Goal: Communication & Community: Answer question/provide support

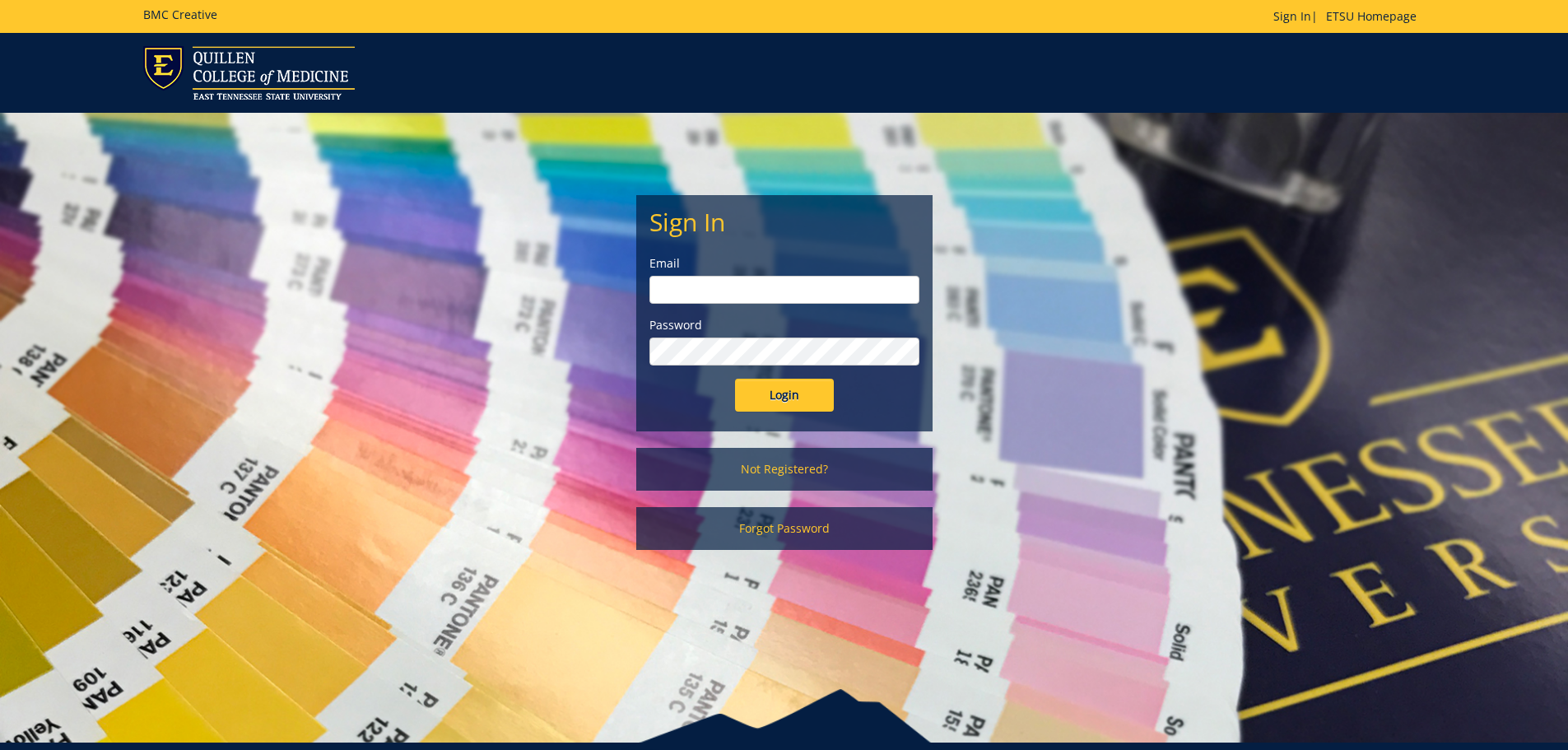
type input "[EMAIL_ADDRESS][DOMAIN_NAME]"
click at [806, 400] on input "Login" at bounding box center [784, 395] width 99 height 33
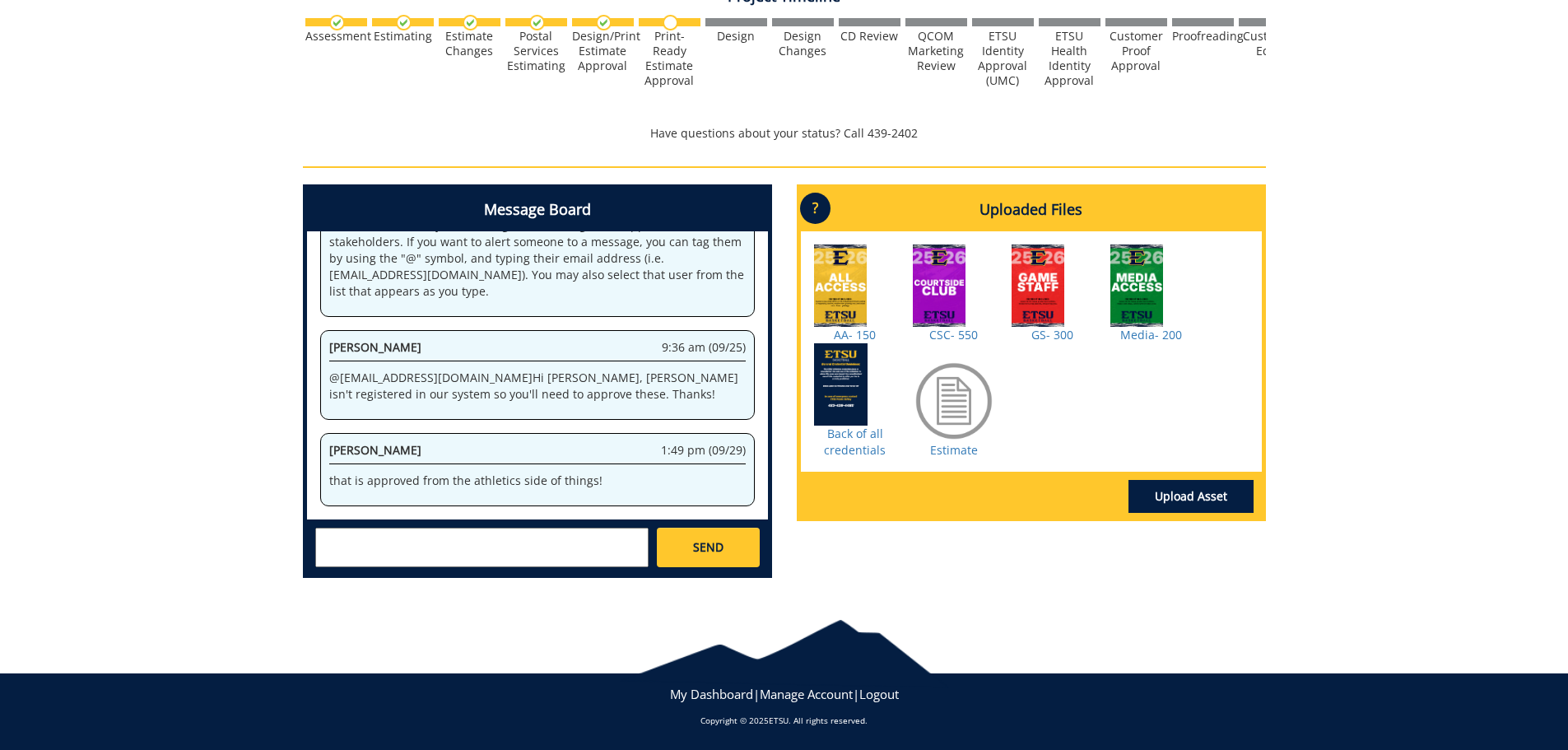
scroll to position [578, 0]
click at [430, 556] on textarea at bounding box center [482, 547] width 333 height 39
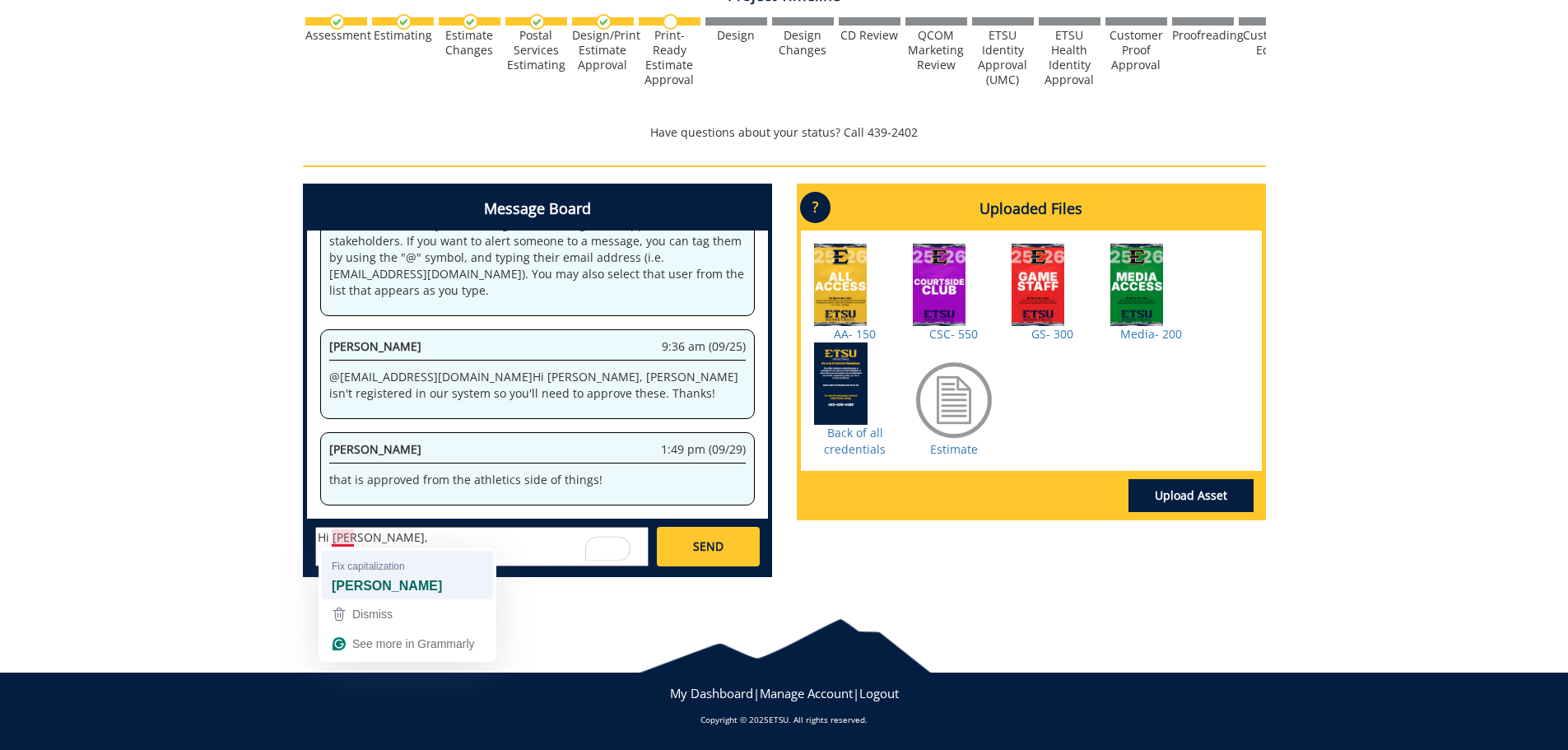
scroll to position [47, 0]
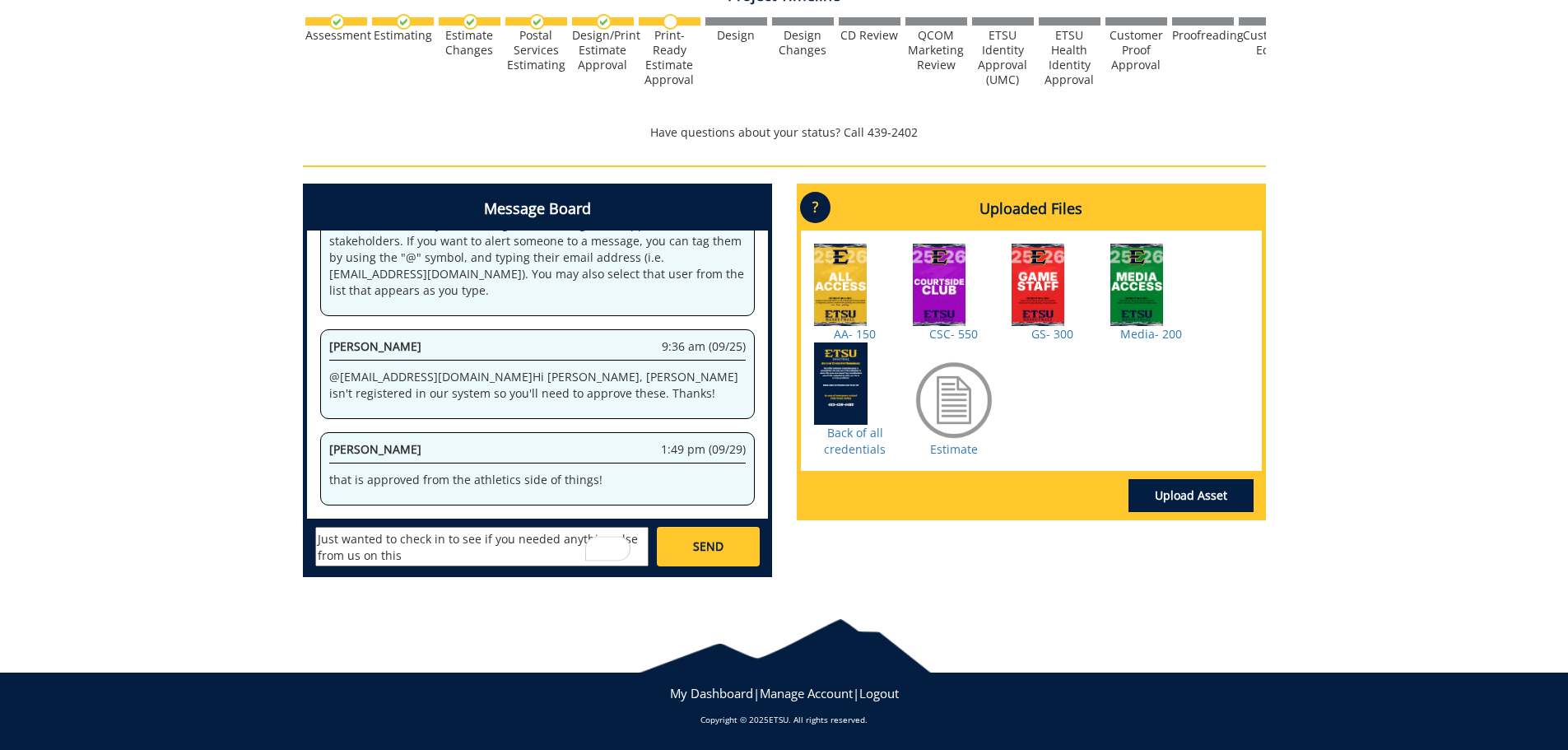
type textarea "Hi [PERSON_NAME], Just wanted to check in to see if you needed anything else fr…"
click at [711, 548] on span "SEND" at bounding box center [708, 547] width 30 height 16
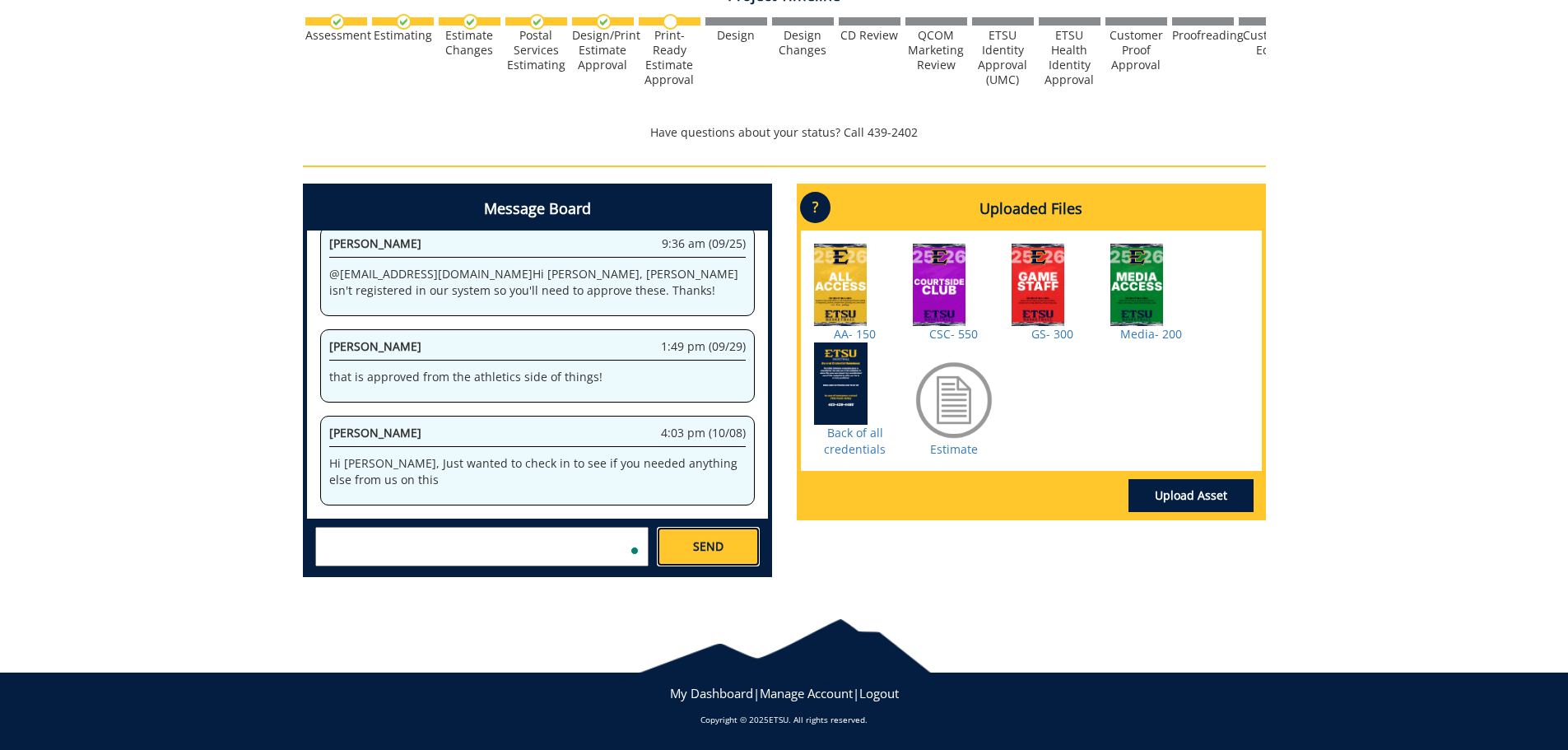
scroll to position [1058, 0]
